Goal: Transaction & Acquisition: Book appointment/travel/reservation

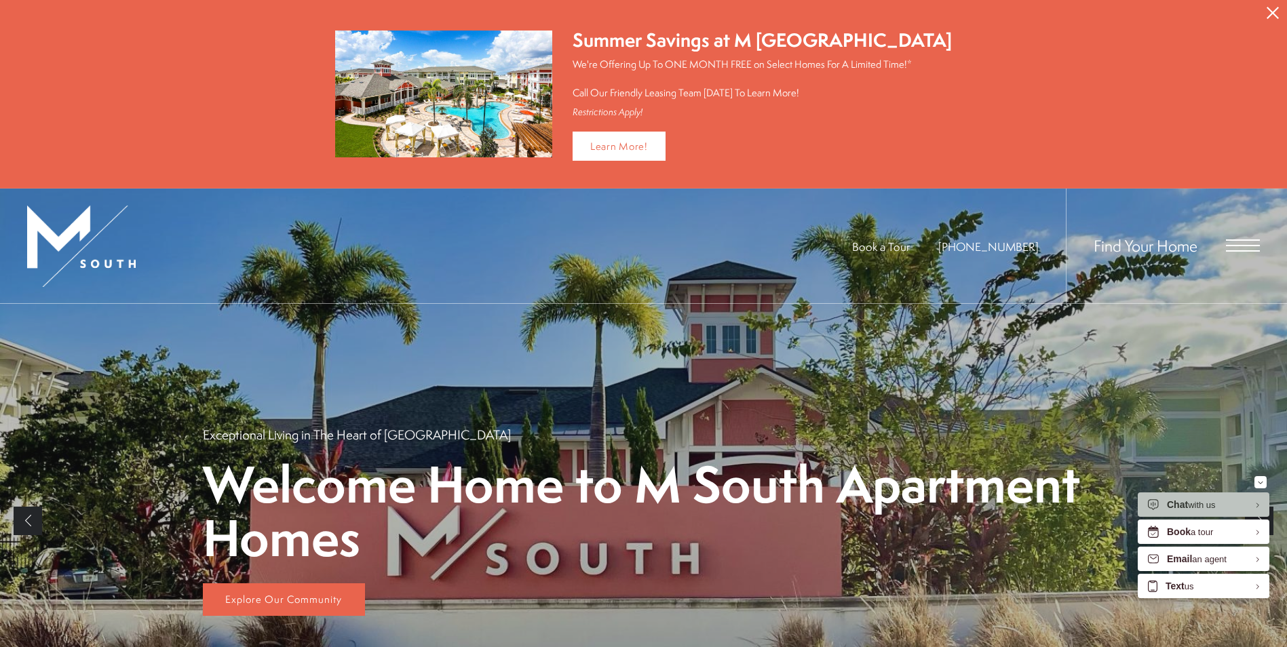
click at [1274, 9] on icon "Close Alert" at bounding box center [1272, 13] width 12 height 12
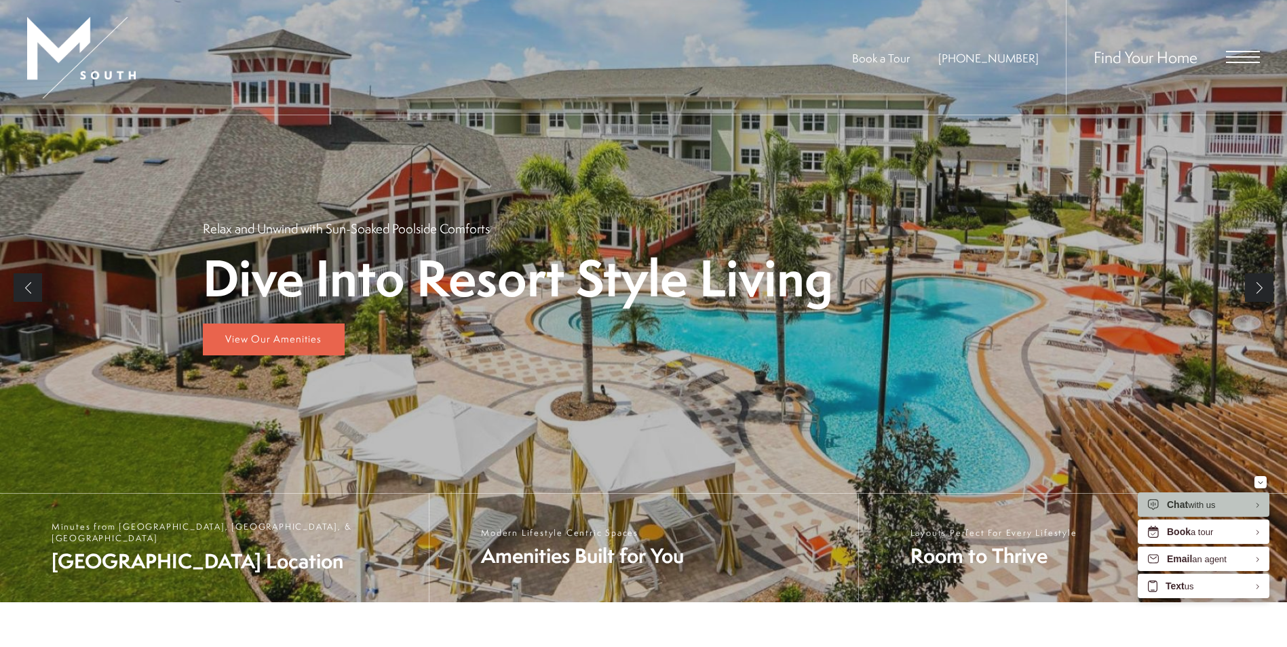
scroll to position [68, 0]
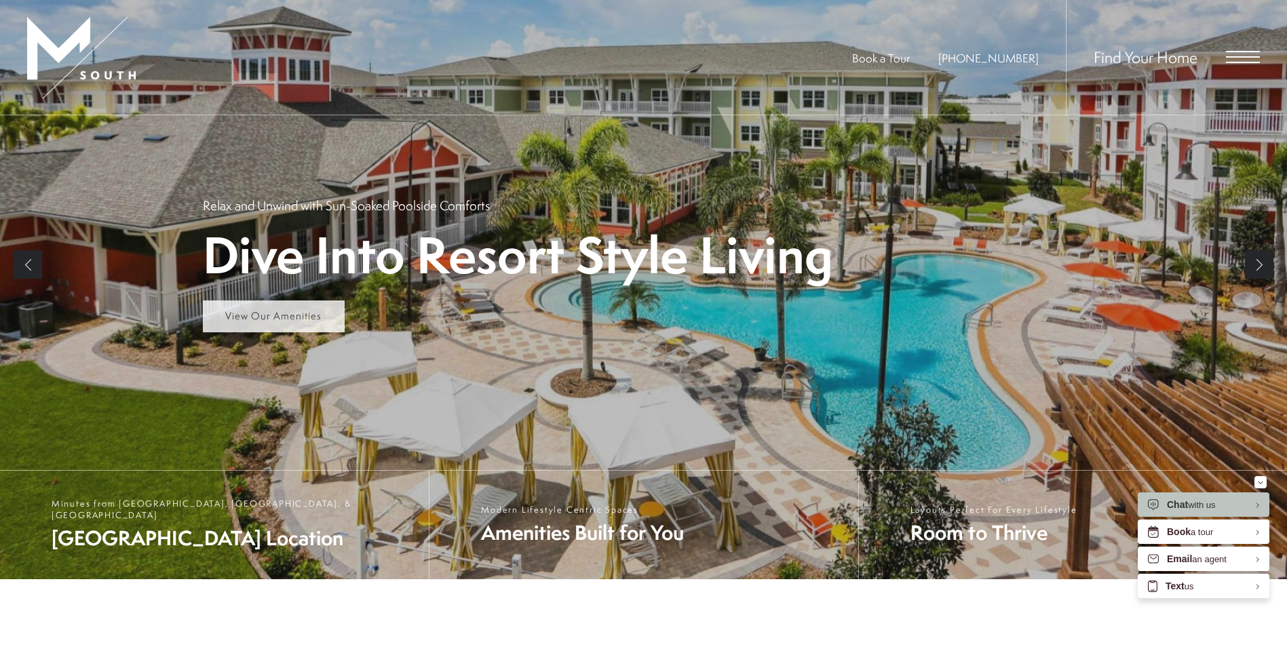
click at [296, 312] on span "View Our Amenities" at bounding box center [273, 316] width 96 height 14
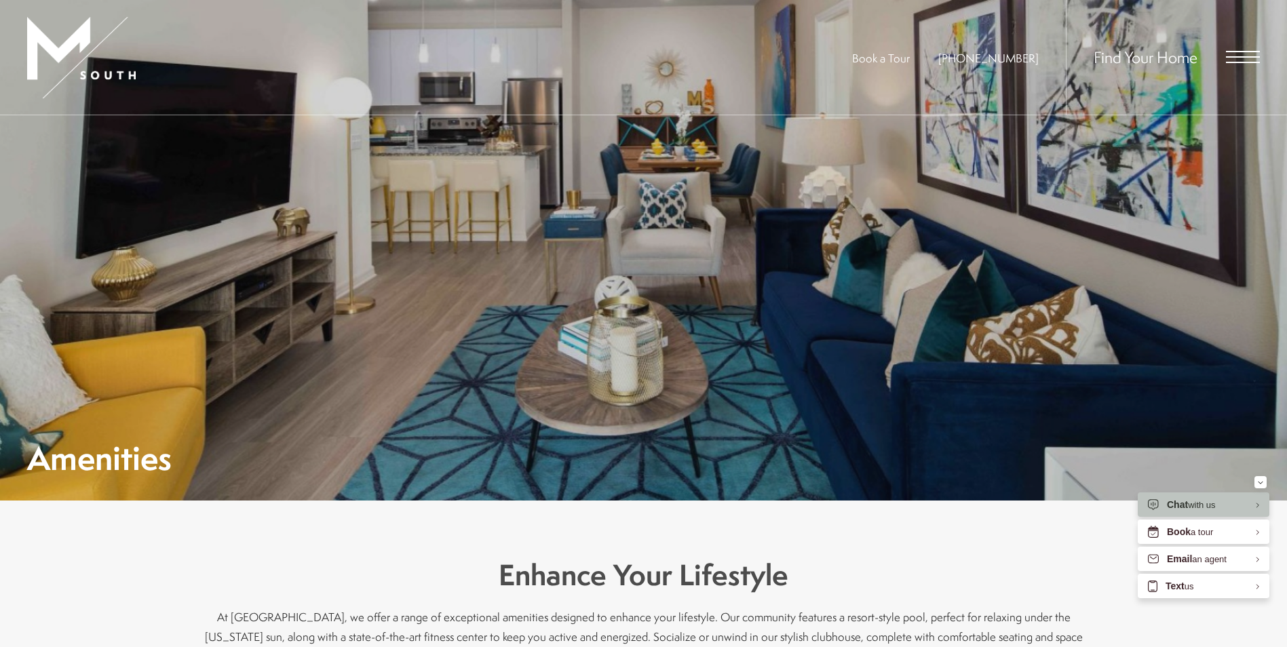
click at [1249, 47] on div "Find Your Home" at bounding box center [1162, 57] width 194 height 115
click at [1244, 58] on span "Open Menu" at bounding box center [1243, 57] width 34 height 12
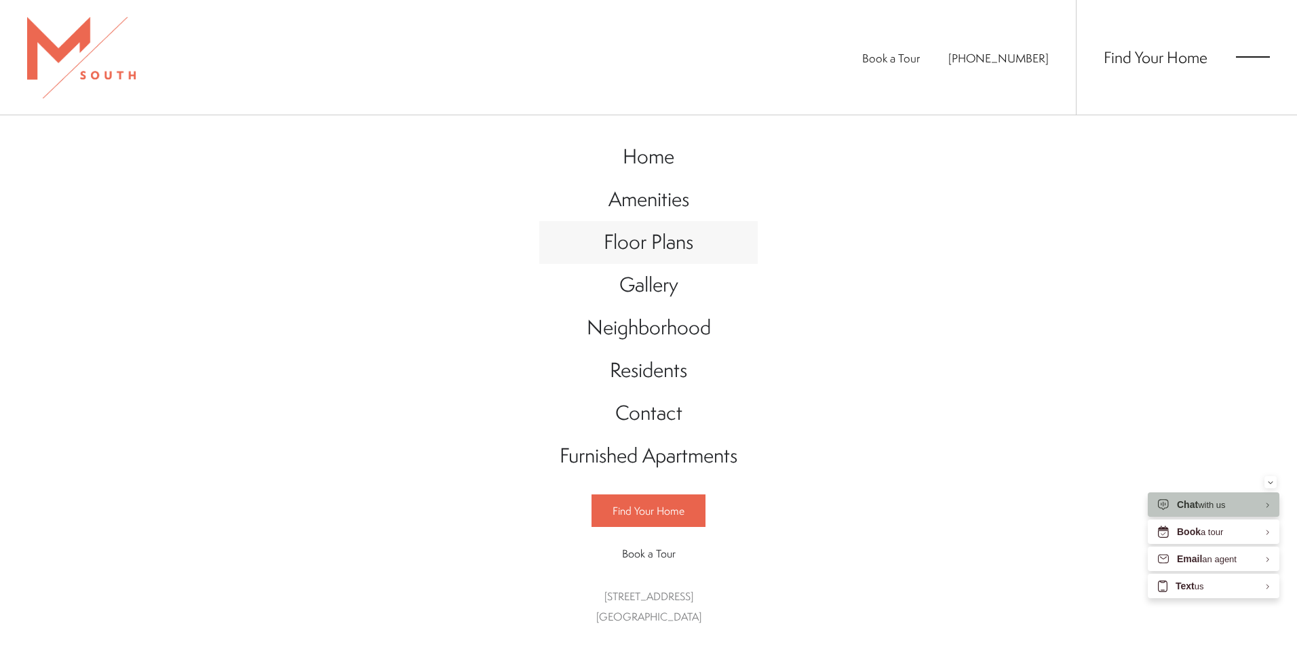
click at [663, 239] on span "Floor Plans" at bounding box center [649, 242] width 90 height 28
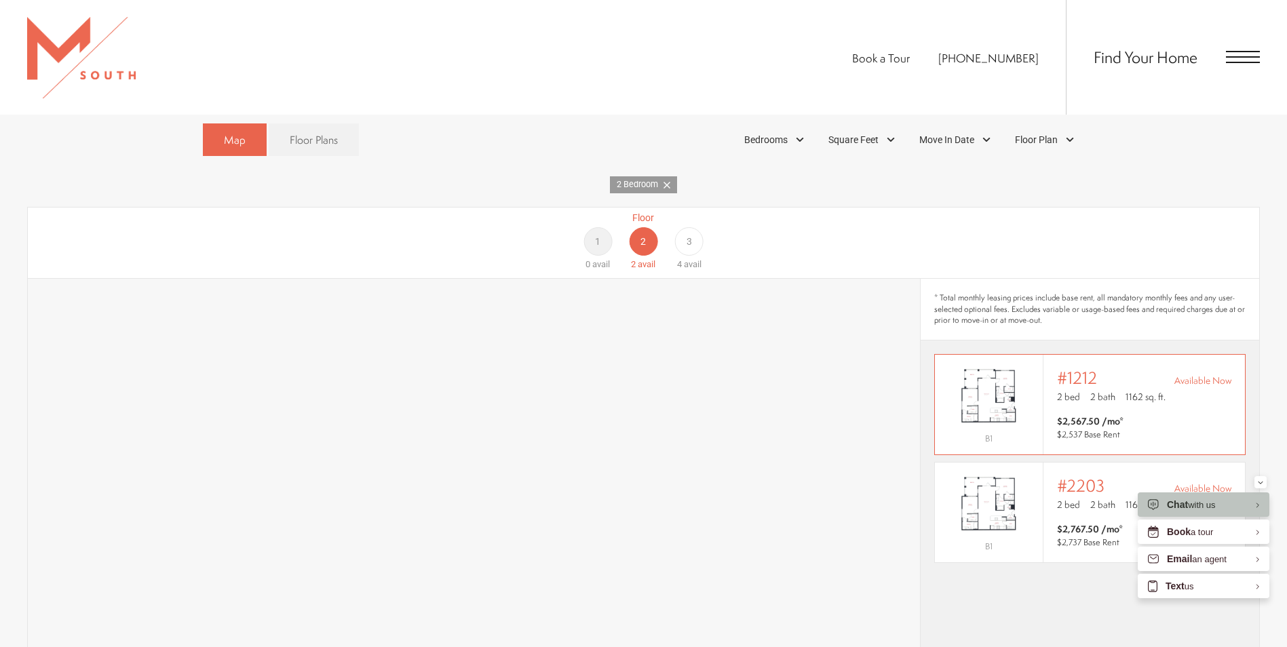
scroll to position [882, 0]
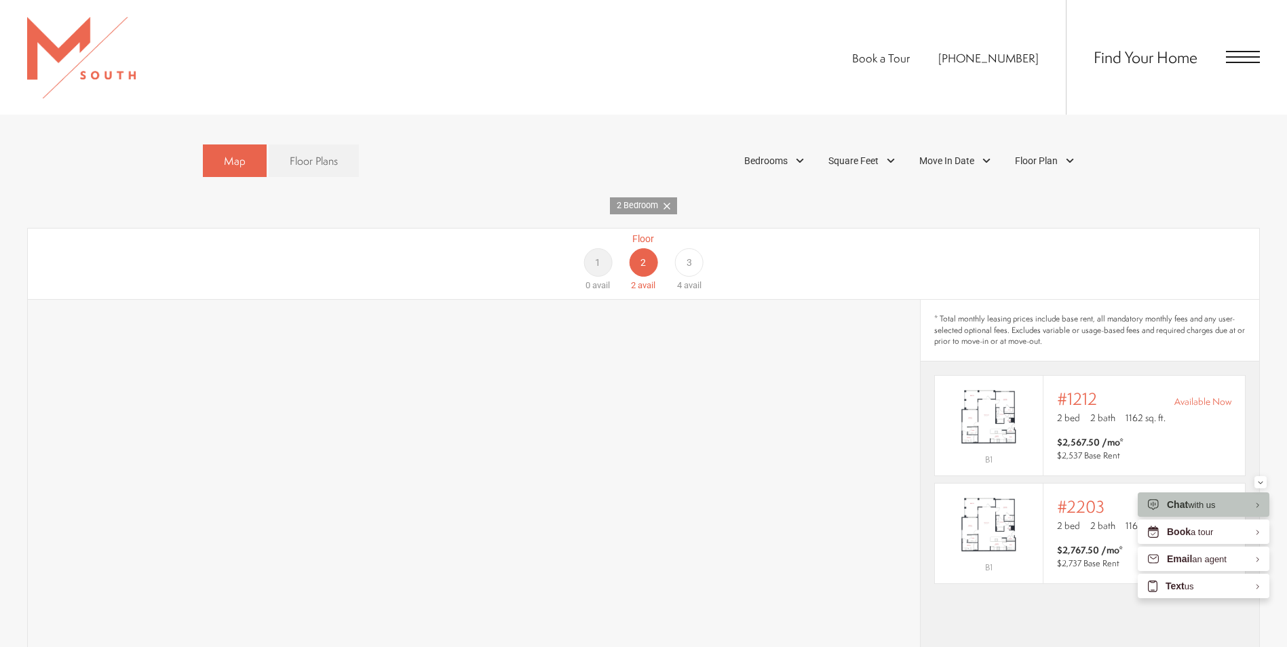
click at [651, 243] on div "Floor 1 0 avail Floor 2 2 avail Floor 3 4 avail" at bounding box center [1190, 262] width 1231 height 60
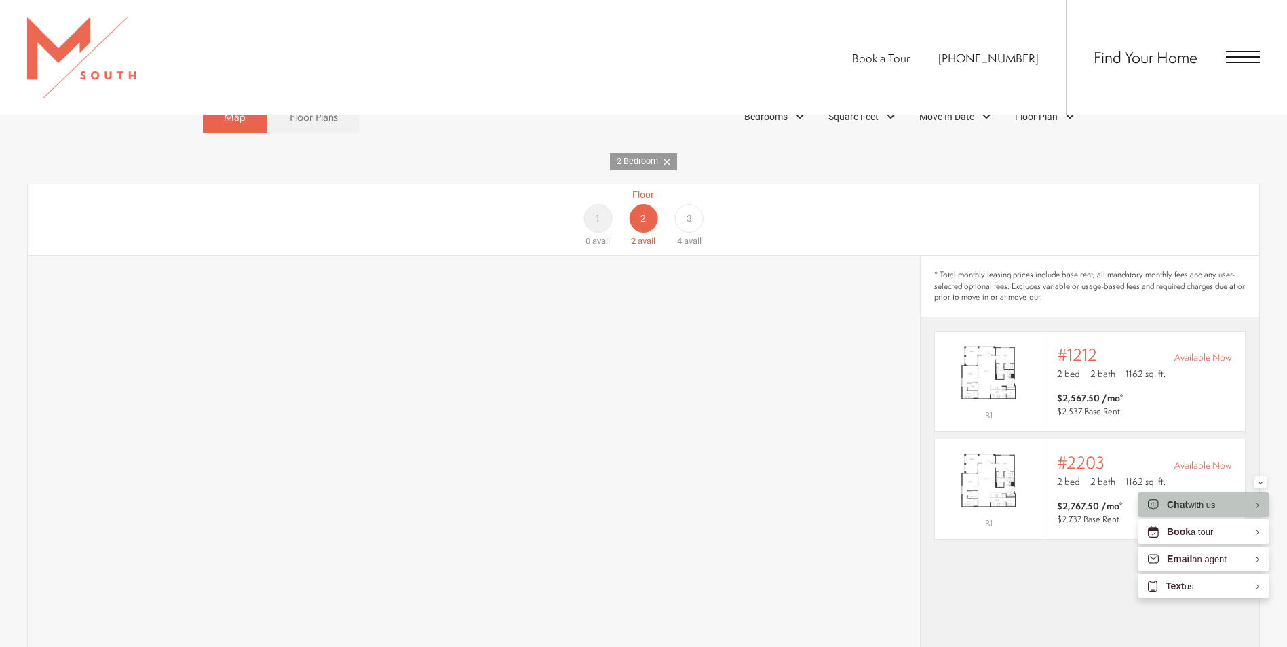
scroll to position [949, 0]
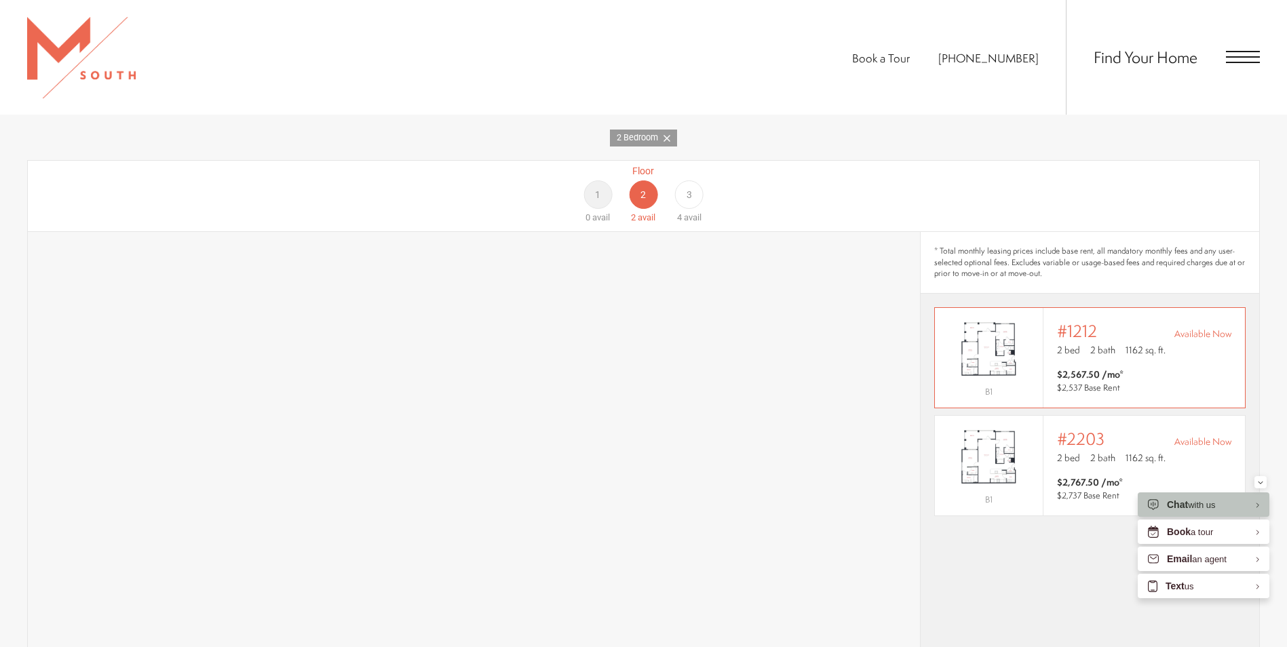
click at [967, 335] on img "View #1212" at bounding box center [989, 349] width 108 height 68
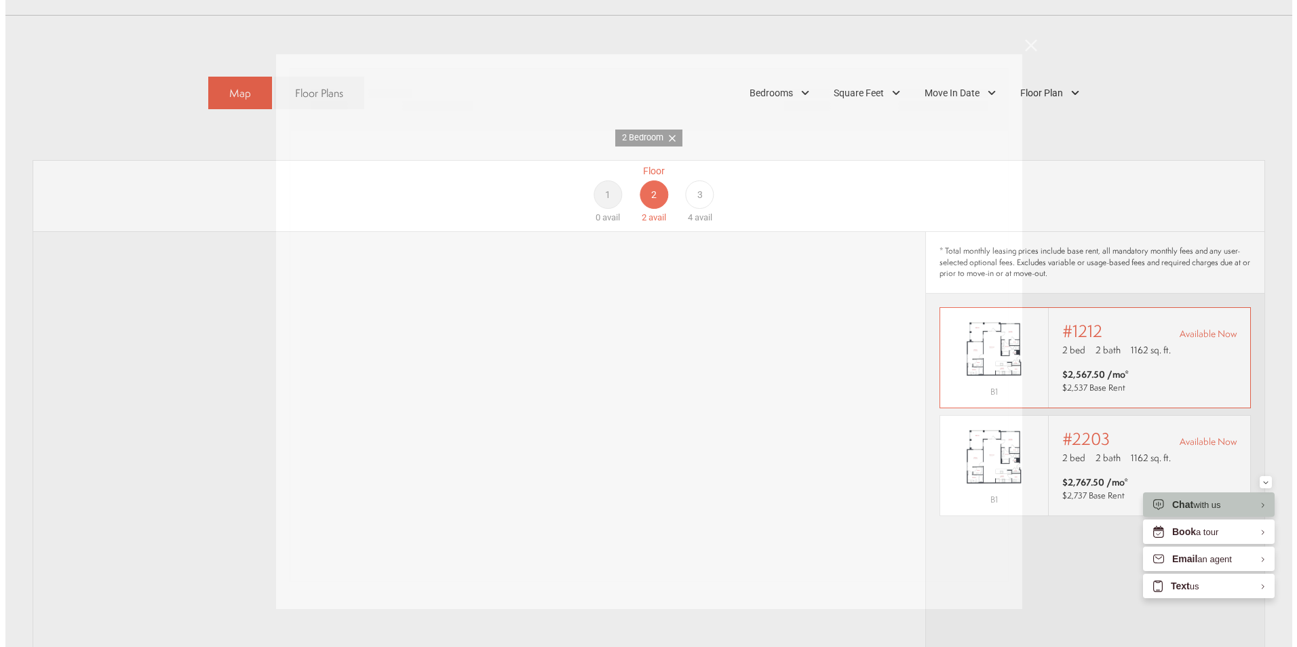
scroll to position [0, 0]
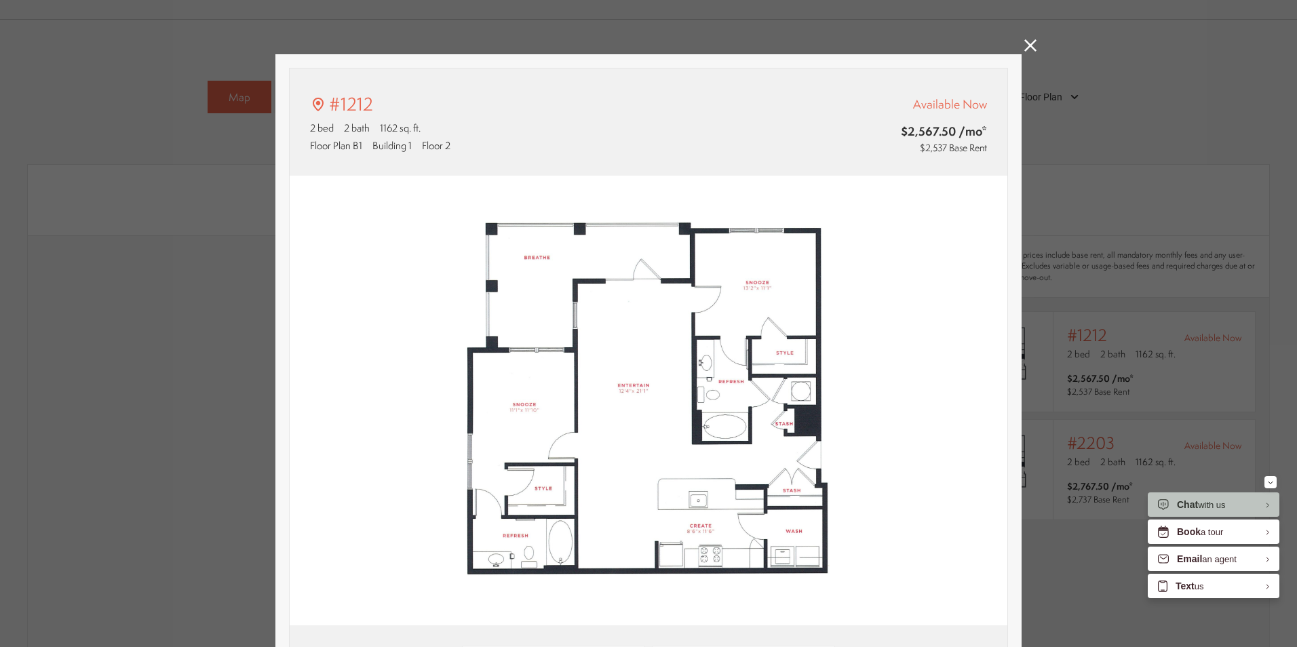
type input "**********"
click at [779, 457] on img at bounding box center [649, 401] width 718 height 450
click at [1013, 49] on div "#1212 2 bed 2 bath 1162 sq. ft. Floor Plan B1 Building 1 Floor 2 Available Now …" at bounding box center [648, 323] width 1297 height 647
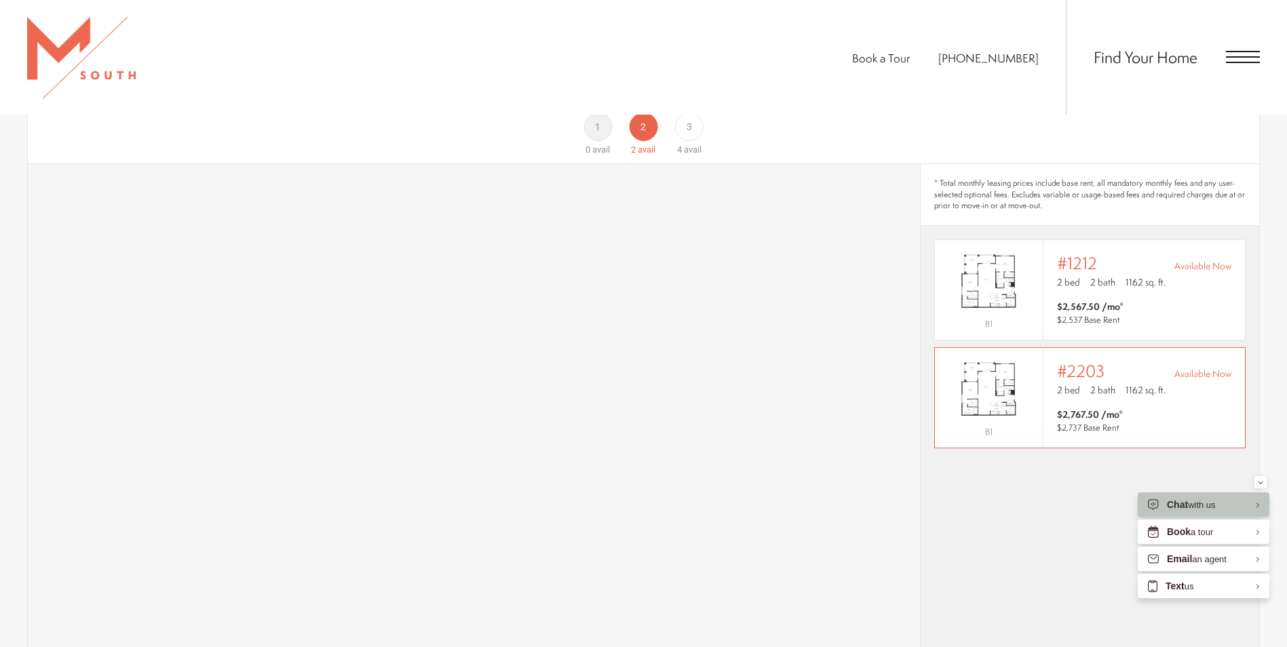
scroll to position [1085, 0]
